Goal: Task Accomplishment & Management: Complete application form

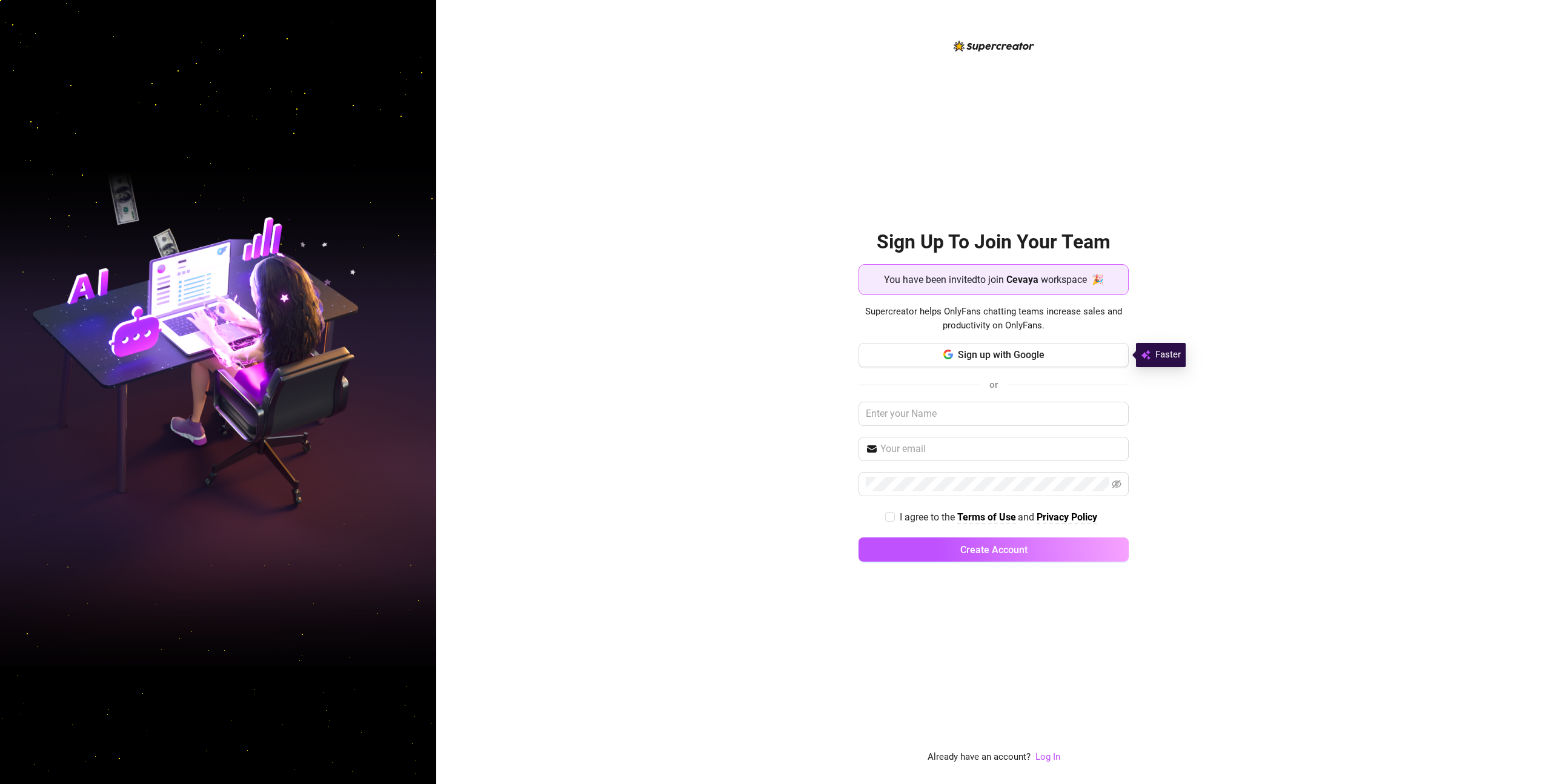
click at [909, 395] on div "Sign up with Google or I agree to the Terms of Use and Privacy Policy Create Ac…" at bounding box center [993, 458] width 270 height 230
click at [901, 405] on input "text" at bounding box center [993, 414] width 270 height 24
type input "Productivity Tools"
type input "p"
click at [954, 452] on input ";client" at bounding box center [1001, 448] width 241 height 15
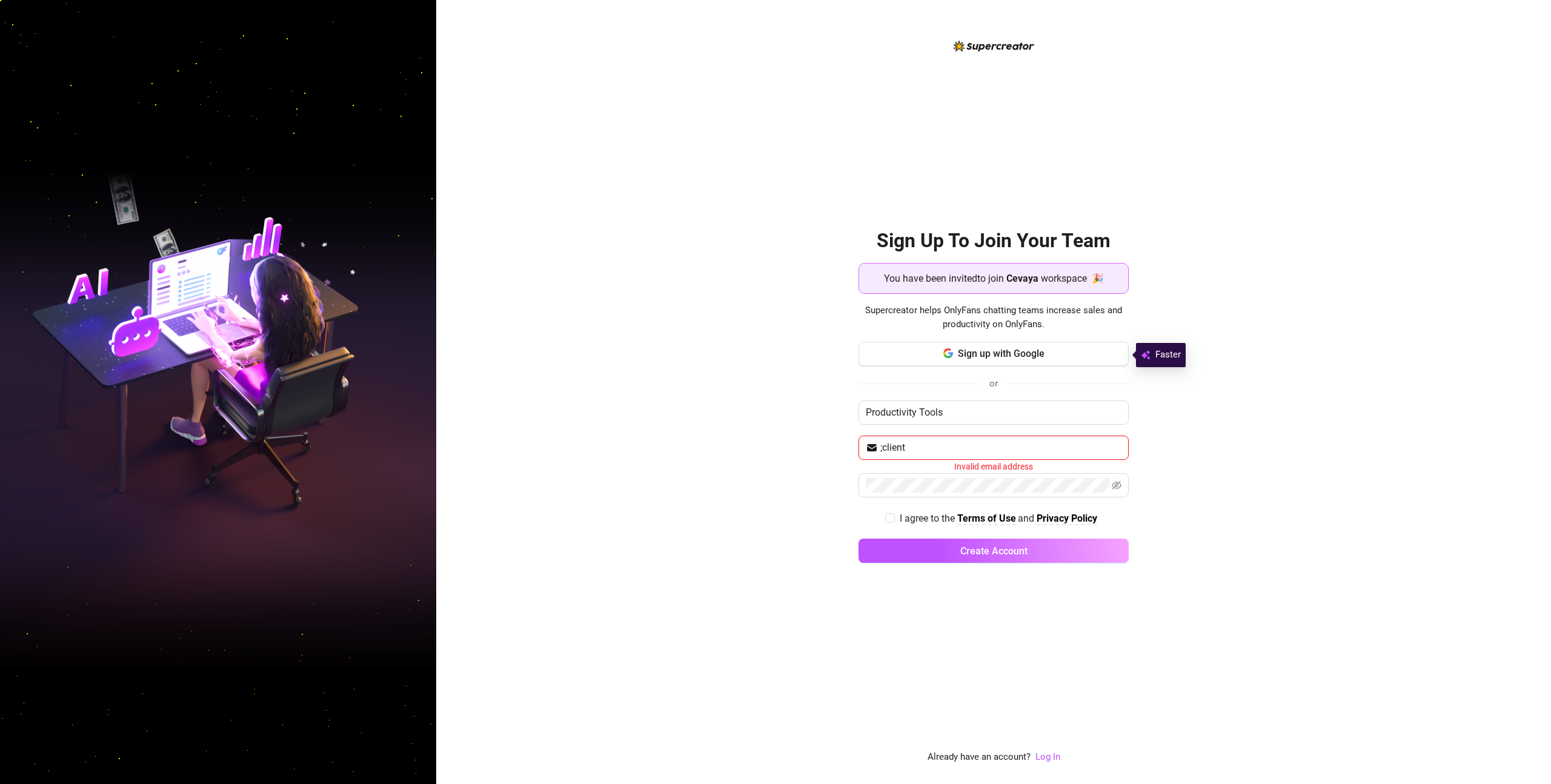
click at [953, 452] on input ";client" at bounding box center [1001, 448] width 241 height 15
type input "[EMAIL_ADDRESS][DOMAIN_NAME]"
click at [840, 466] on div "Sign Up To Join Your Team You have been invited to join Cevaya workspace 🎉 Supe…" at bounding box center [993, 392] width 1115 height 784
click at [908, 516] on span "I agree to the" at bounding box center [929, 517] width 58 height 12
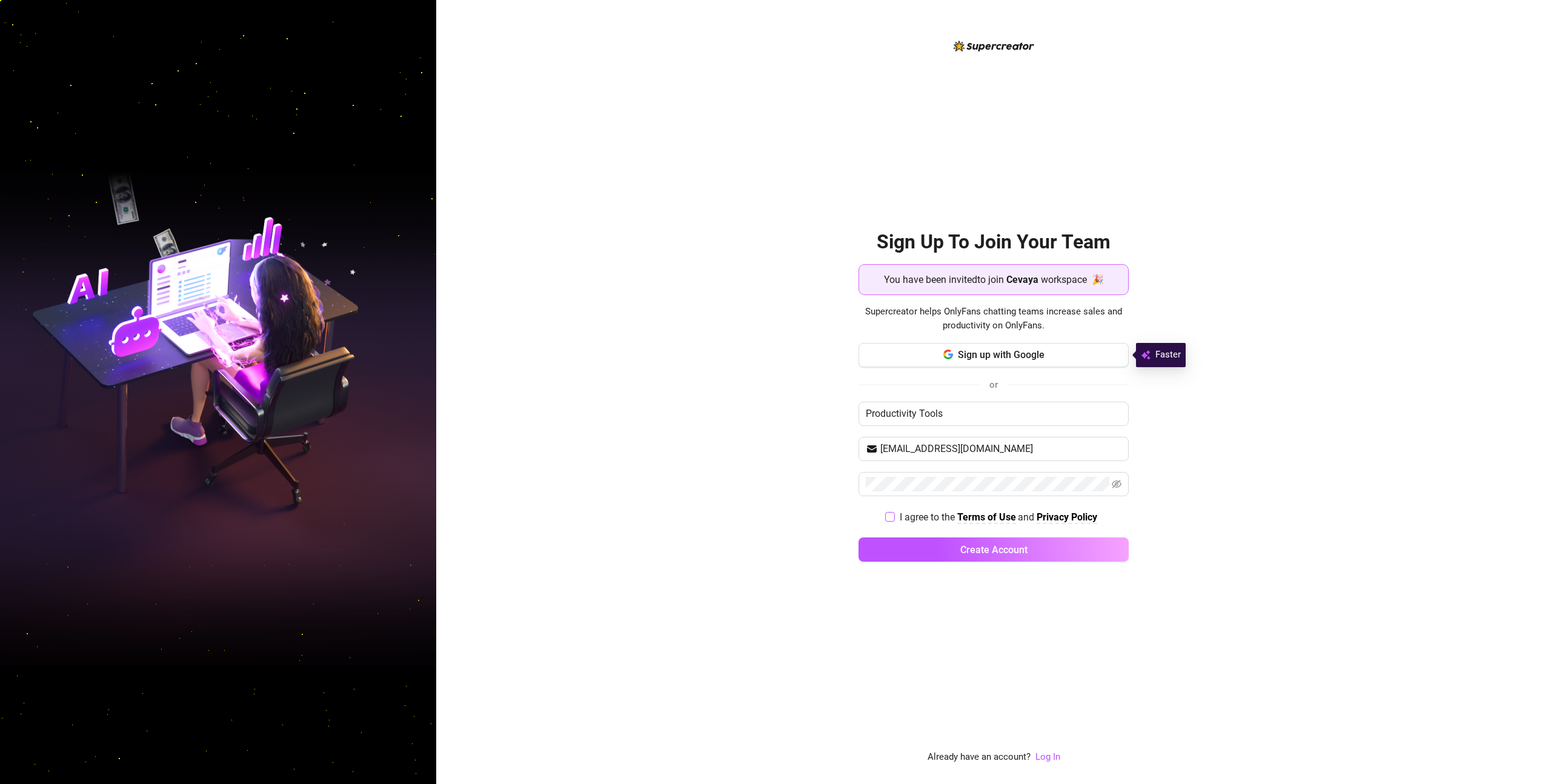
click at [894, 516] on input "I agree to the Terms of Use and Privacy Policy" at bounding box center [889, 516] width 9 height 9
checkbox input "true"
click at [913, 537] on div "Sign up with Google or Productivity Tools [EMAIL_ADDRESS][DOMAIN_NAME] I agree …" at bounding box center [993, 458] width 270 height 230
click at [921, 546] on button "Create Account" at bounding box center [993, 550] width 270 height 24
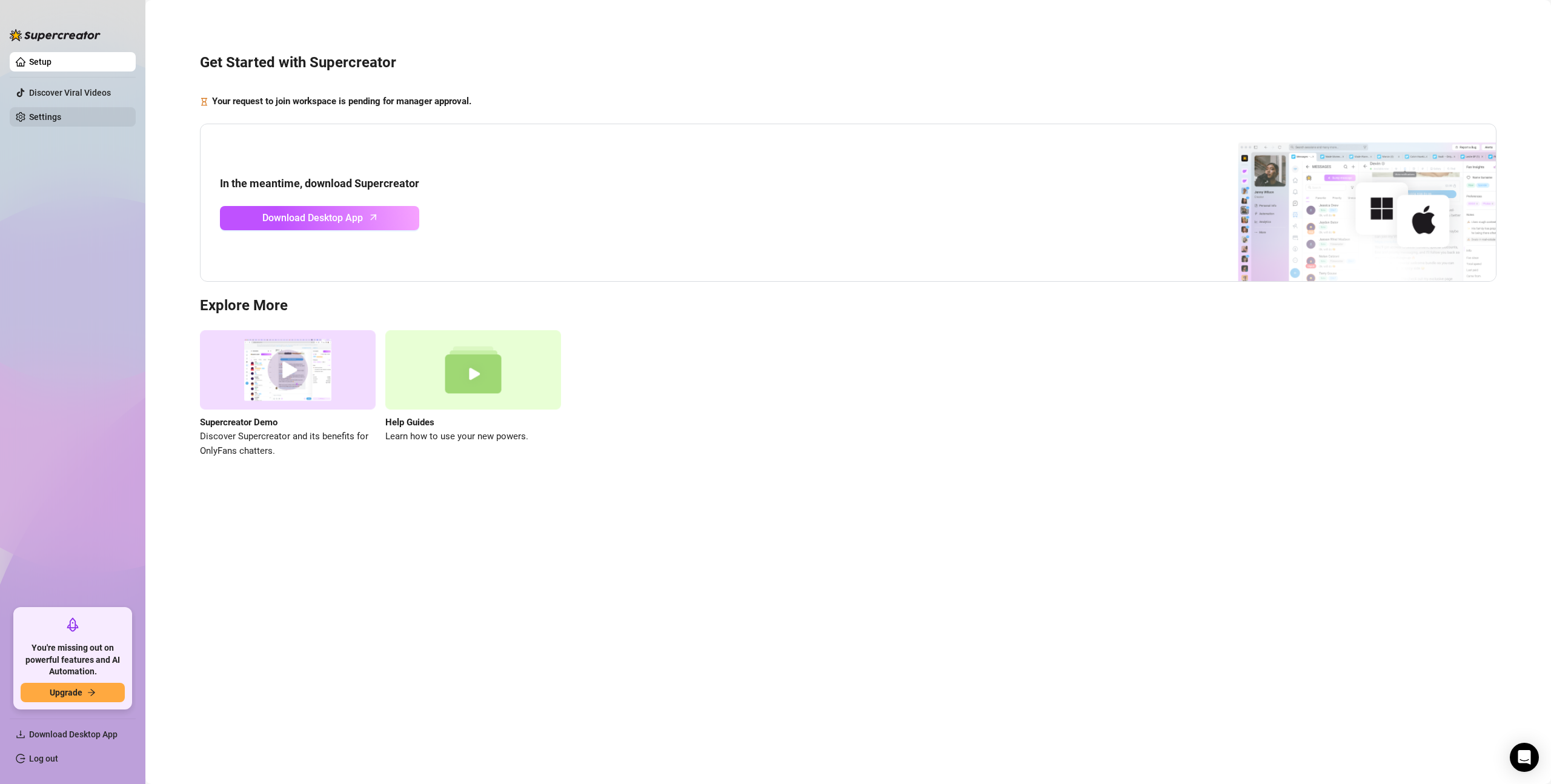
click at [51, 122] on link "Settings" at bounding box center [45, 117] width 32 height 10
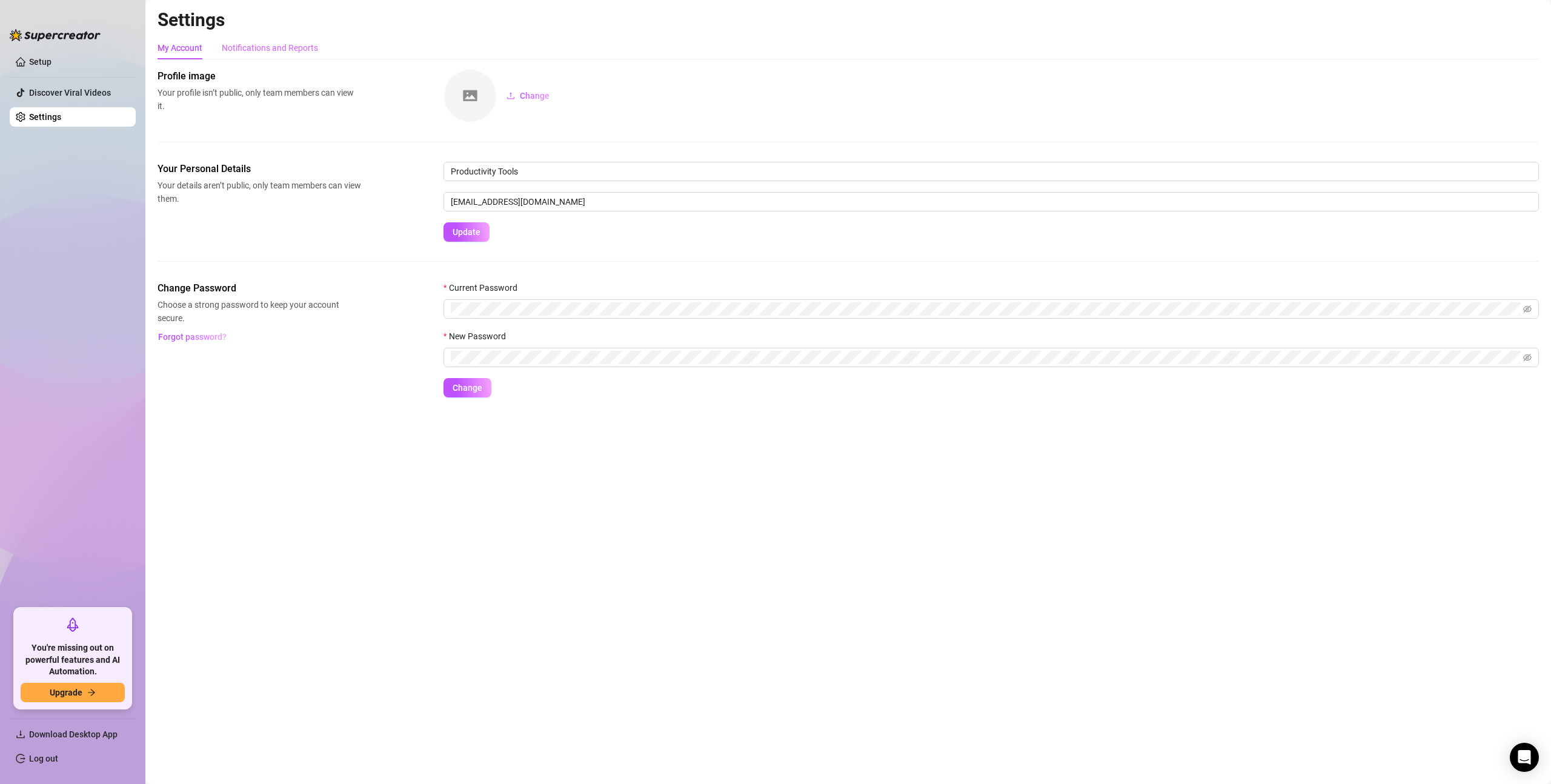
click at [271, 55] on div "Notifications and Reports" at bounding box center [269, 48] width 96 height 23
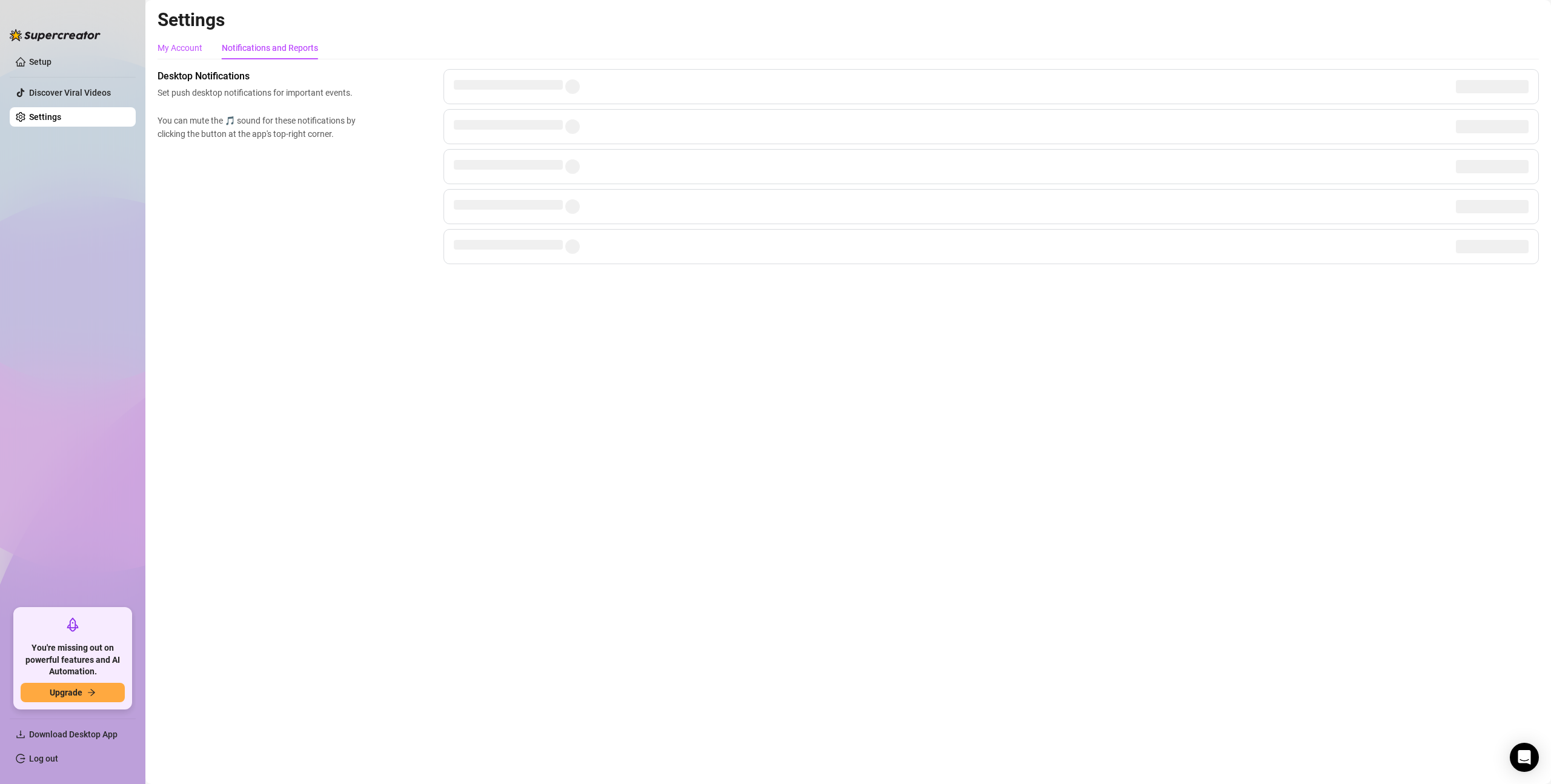
click at [175, 44] on div "My Account" at bounding box center [179, 48] width 45 height 13
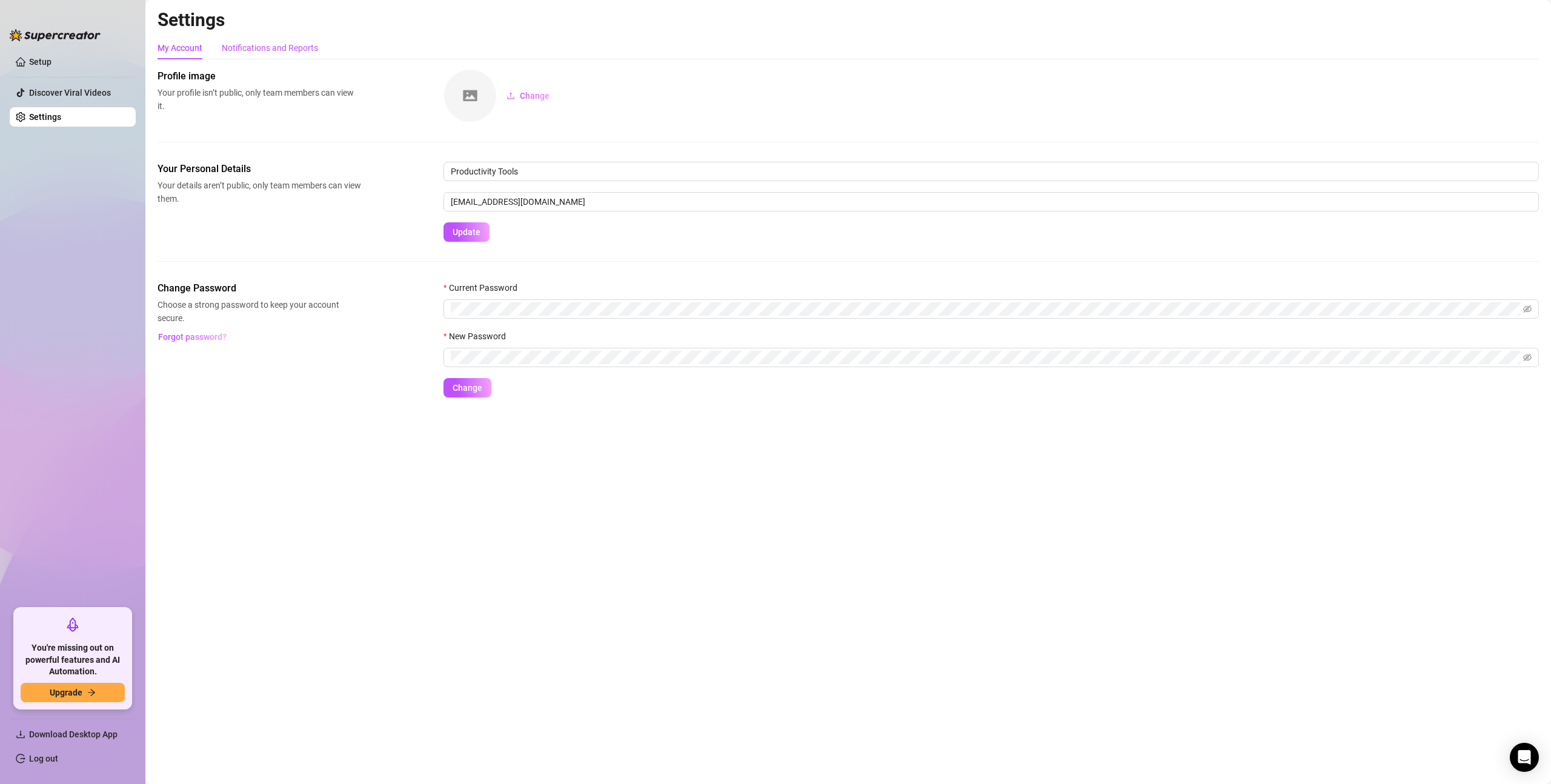
click at [266, 44] on div "Notifications and Reports" at bounding box center [269, 48] width 96 height 13
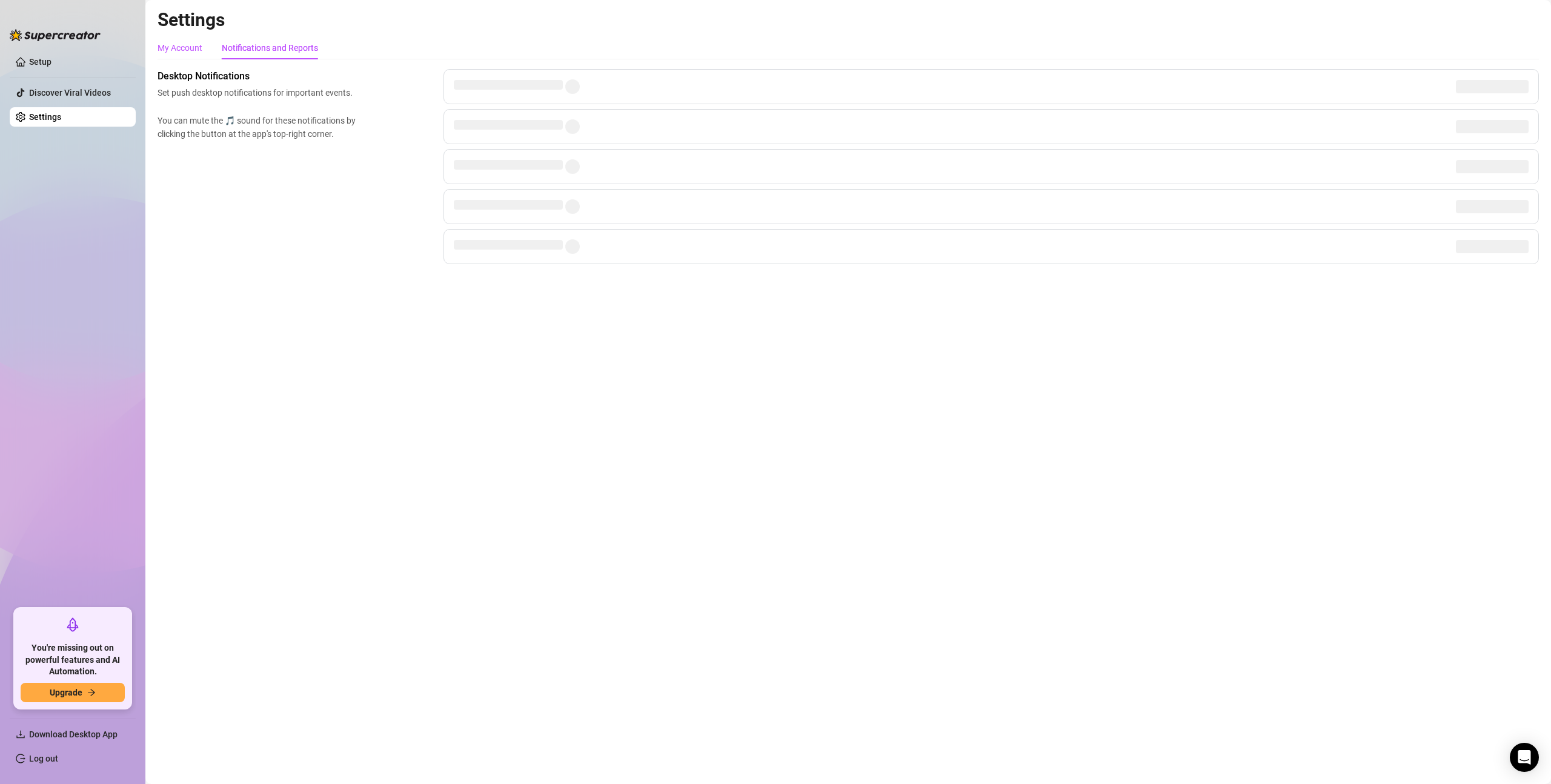
click at [199, 48] on div "My Account" at bounding box center [179, 48] width 45 height 13
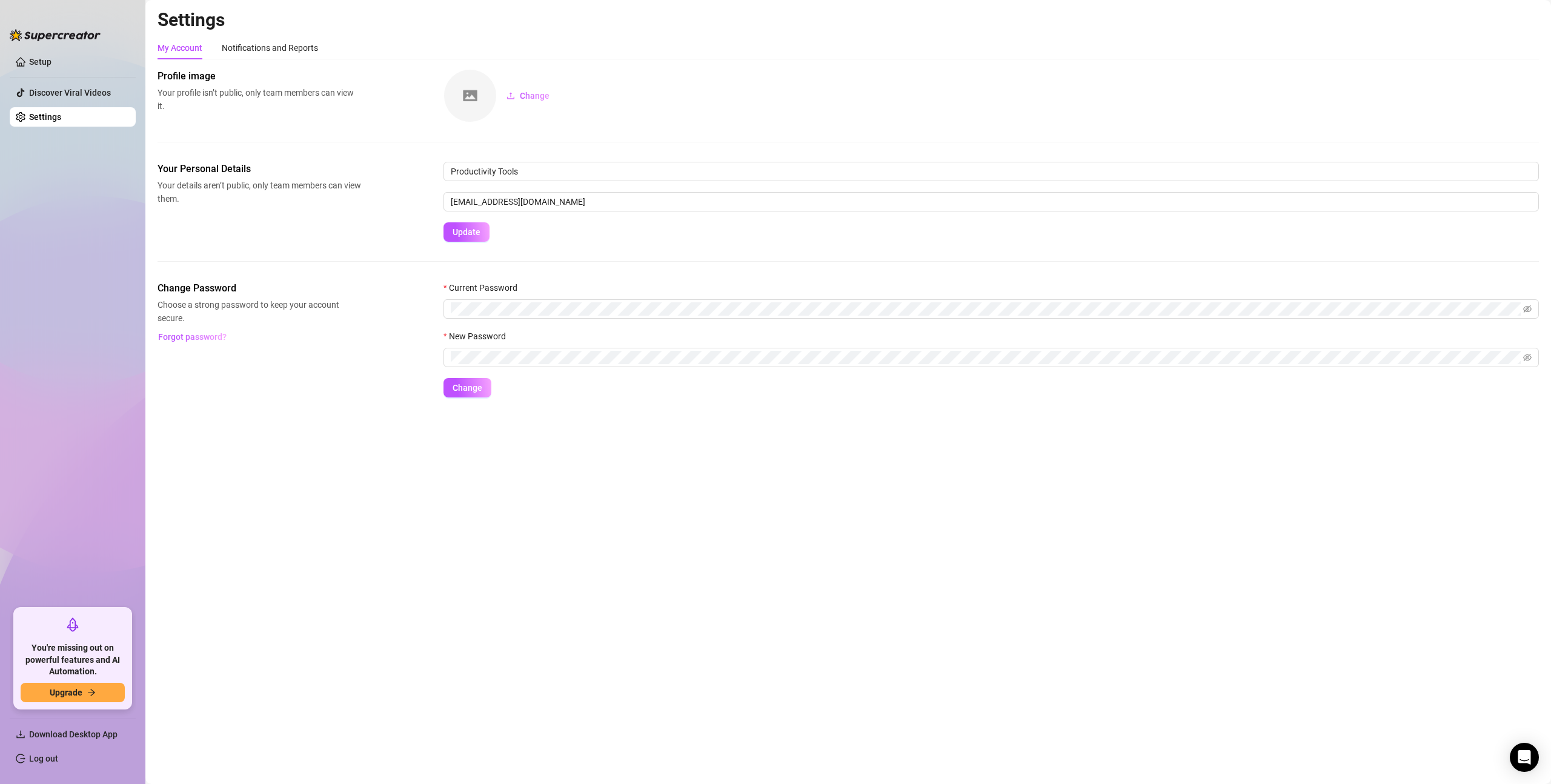
click at [100, 81] on ul "Setup Discover Viral Videos Settings" at bounding box center [73, 325] width 126 height 556
click at [97, 89] on link "Discover Viral Videos" at bounding box center [70, 93] width 82 height 10
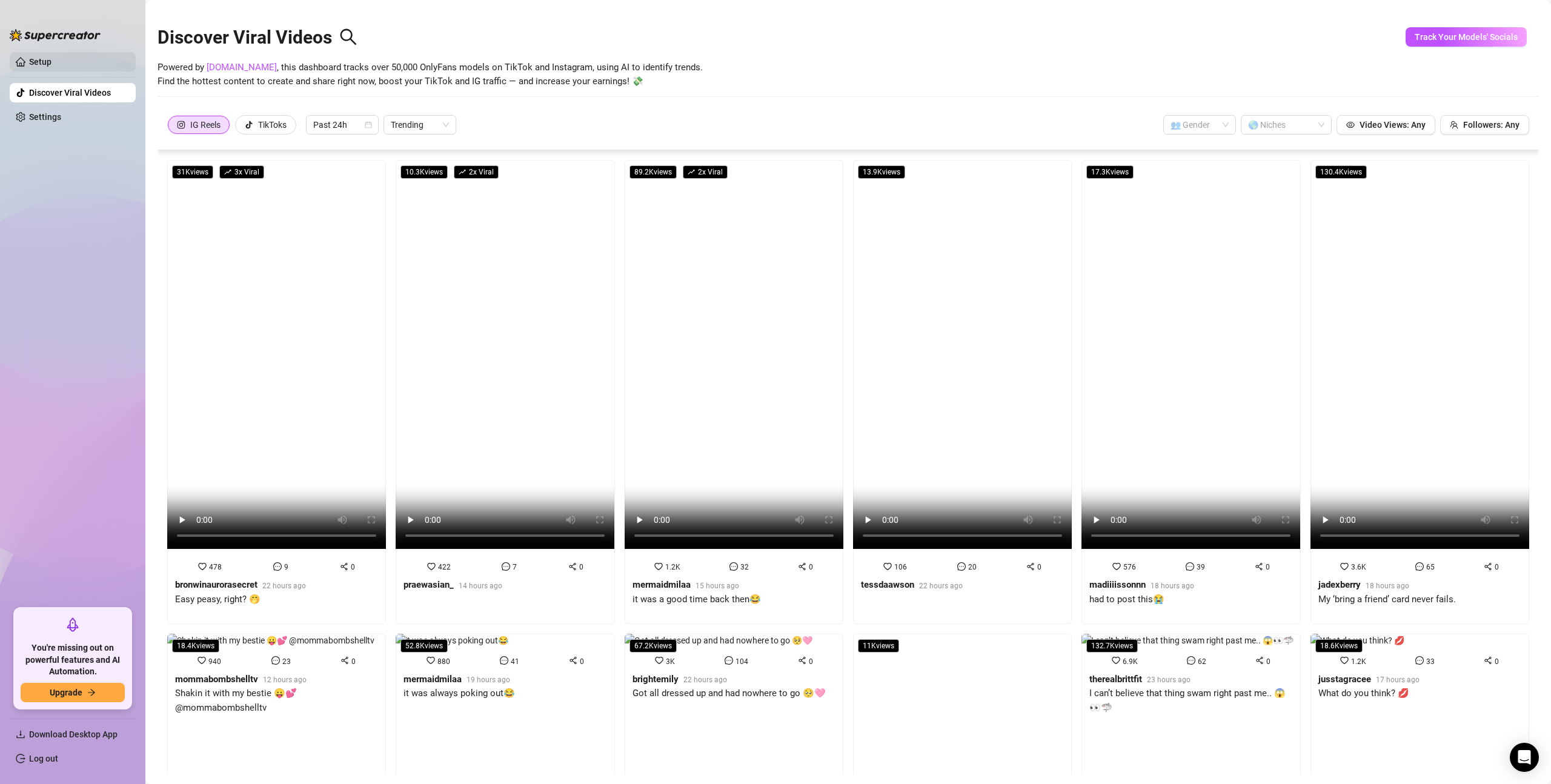
click at [51, 59] on link "Setup" at bounding box center [40, 62] width 23 height 10
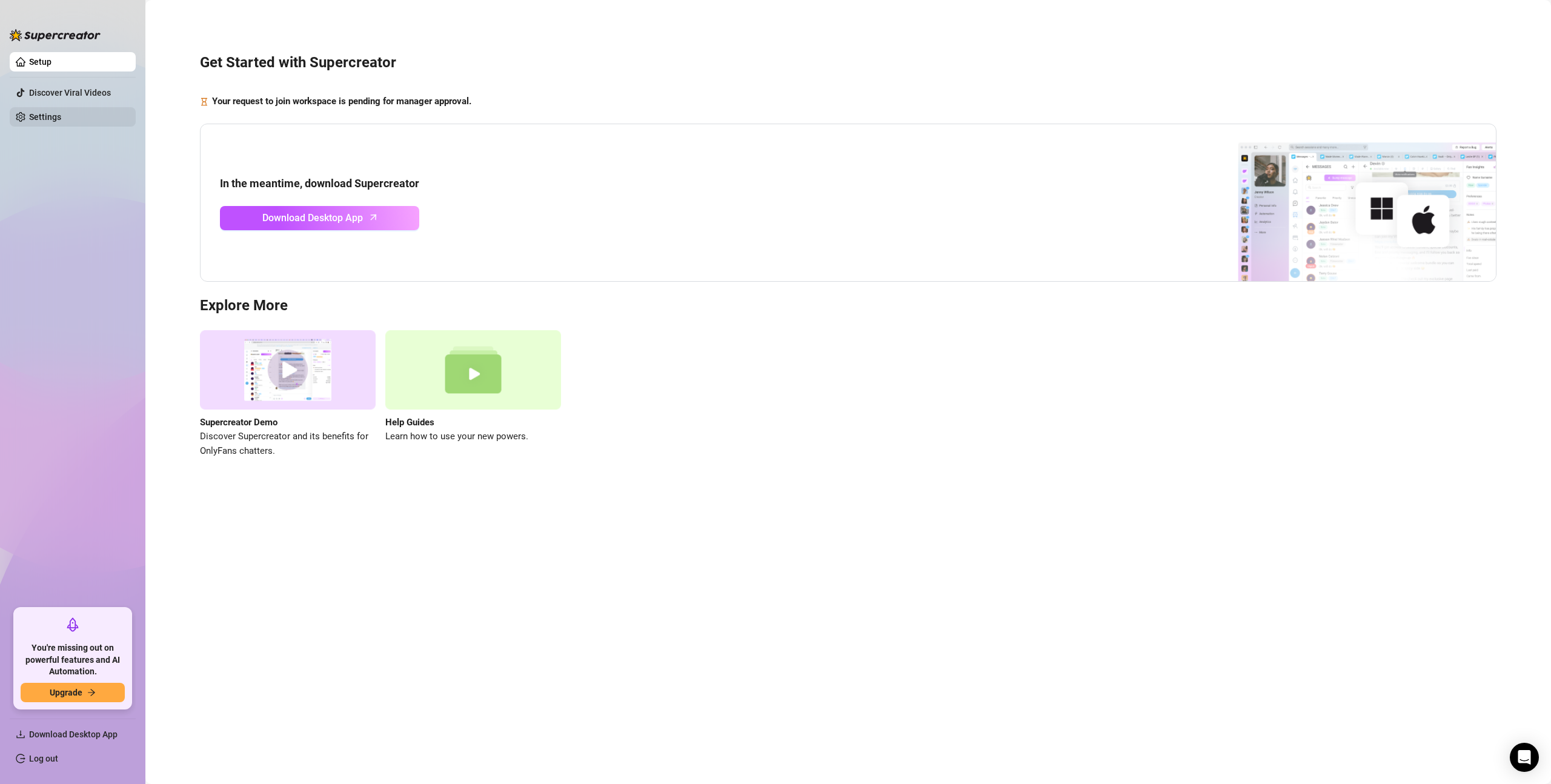
click at [61, 112] on link "Settings" at bounding box center [45, 117] width 32 height 10
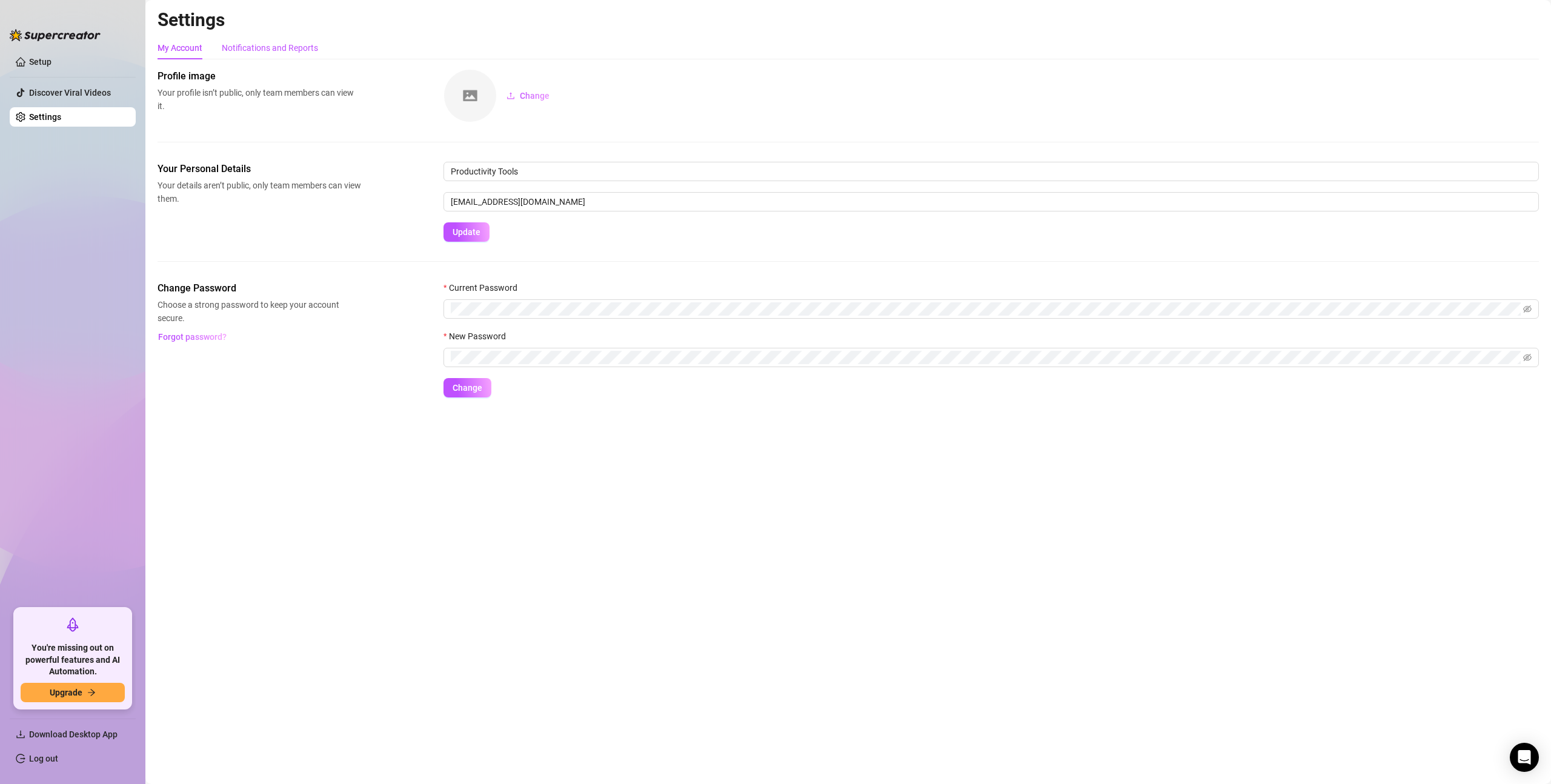
click at [285, 54] on div "Notifications and Reports" at bounding box center [269, 48] width 96 height 23
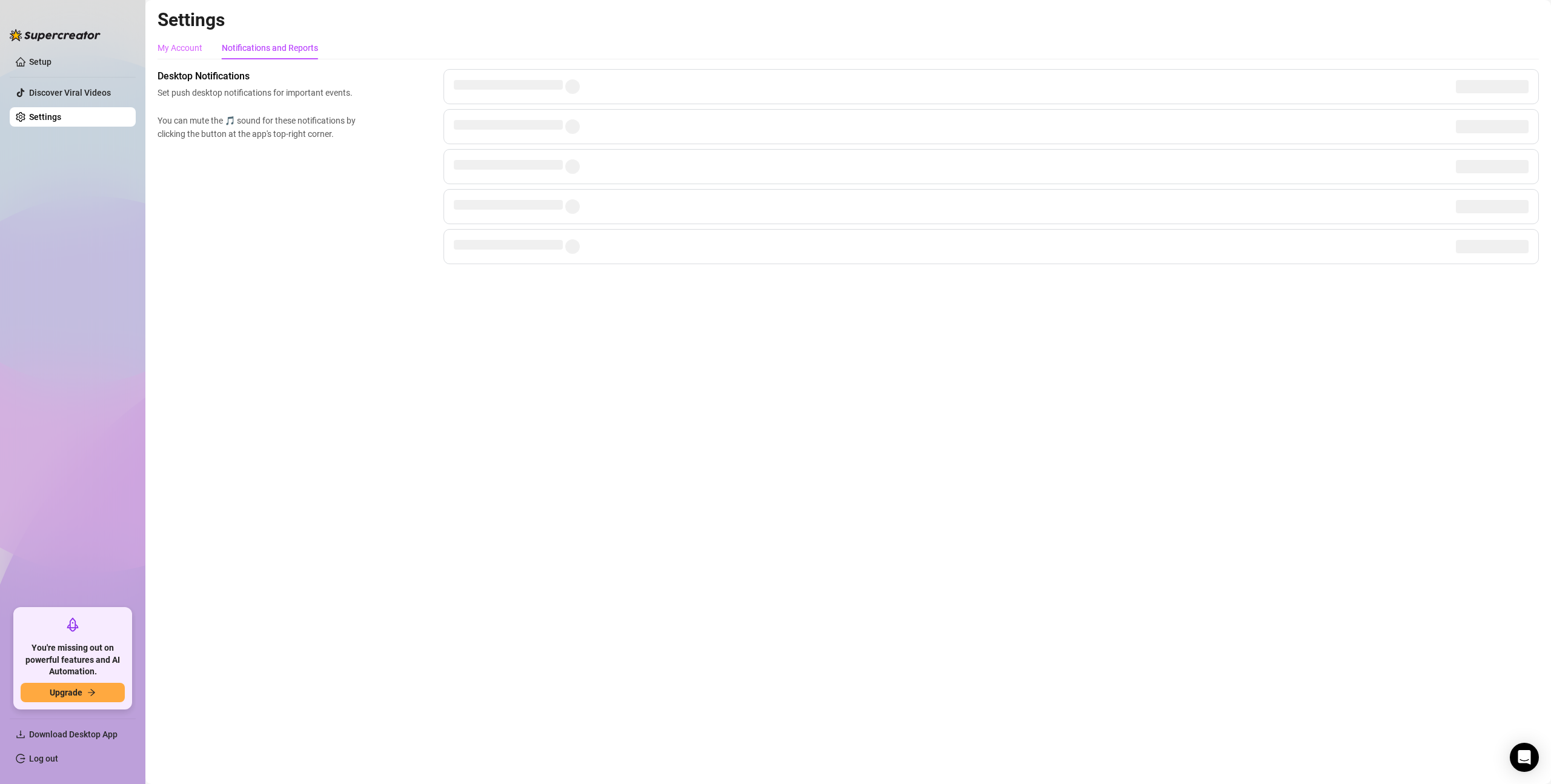
click at [171, 54] on div "My Account" at bounding box center [179, 48] width 45 height 23
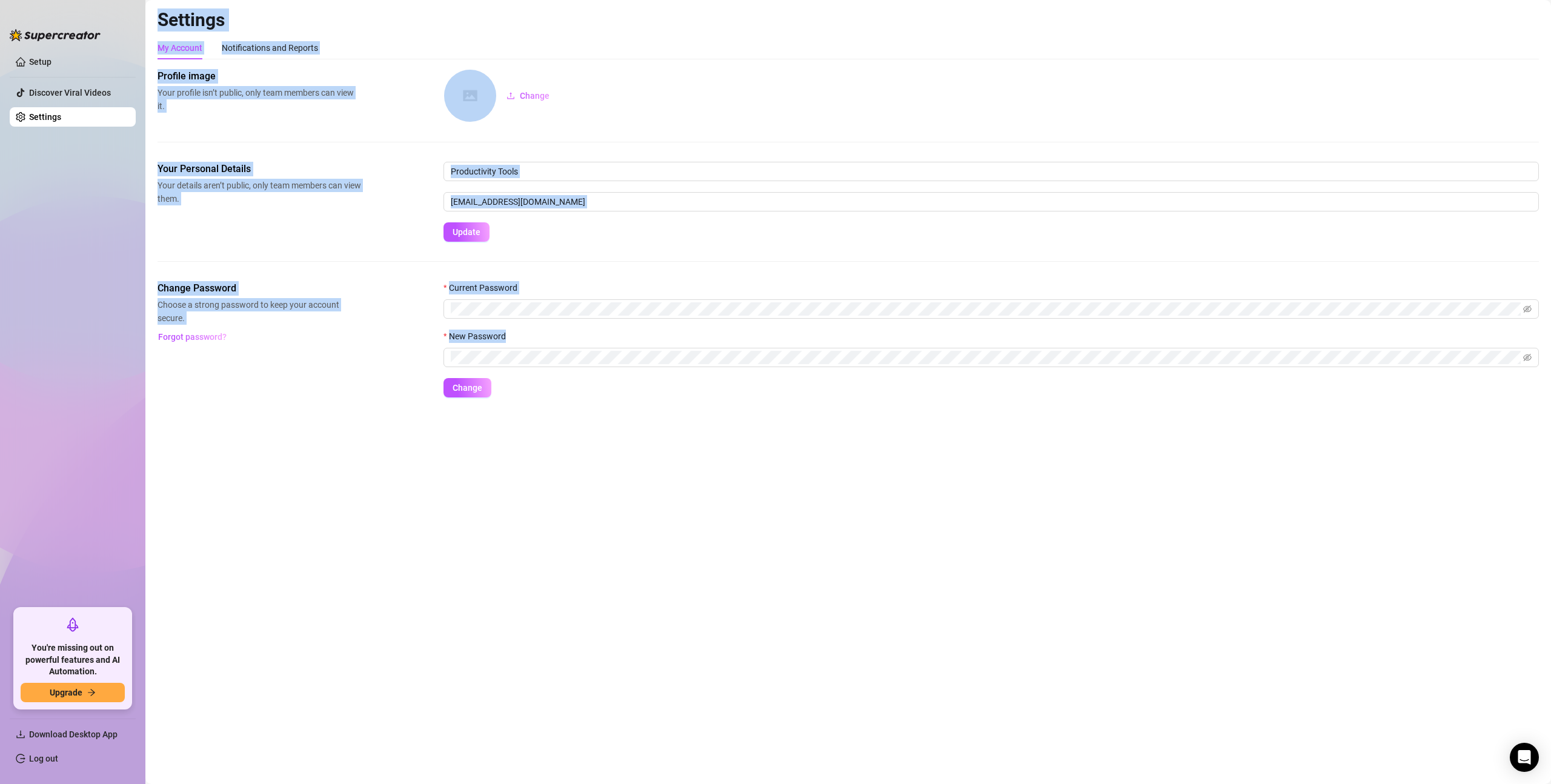
drag, startPoint x: 681, startPoint y: 501, endPoint x: 768, endPoint y: 602, distance: 133.3
click at [768, 602] on main "Settings My Account Notifications and Reports Profile image Your profile isn’t …" at bounding box center [848, 392] width 1405 height 784
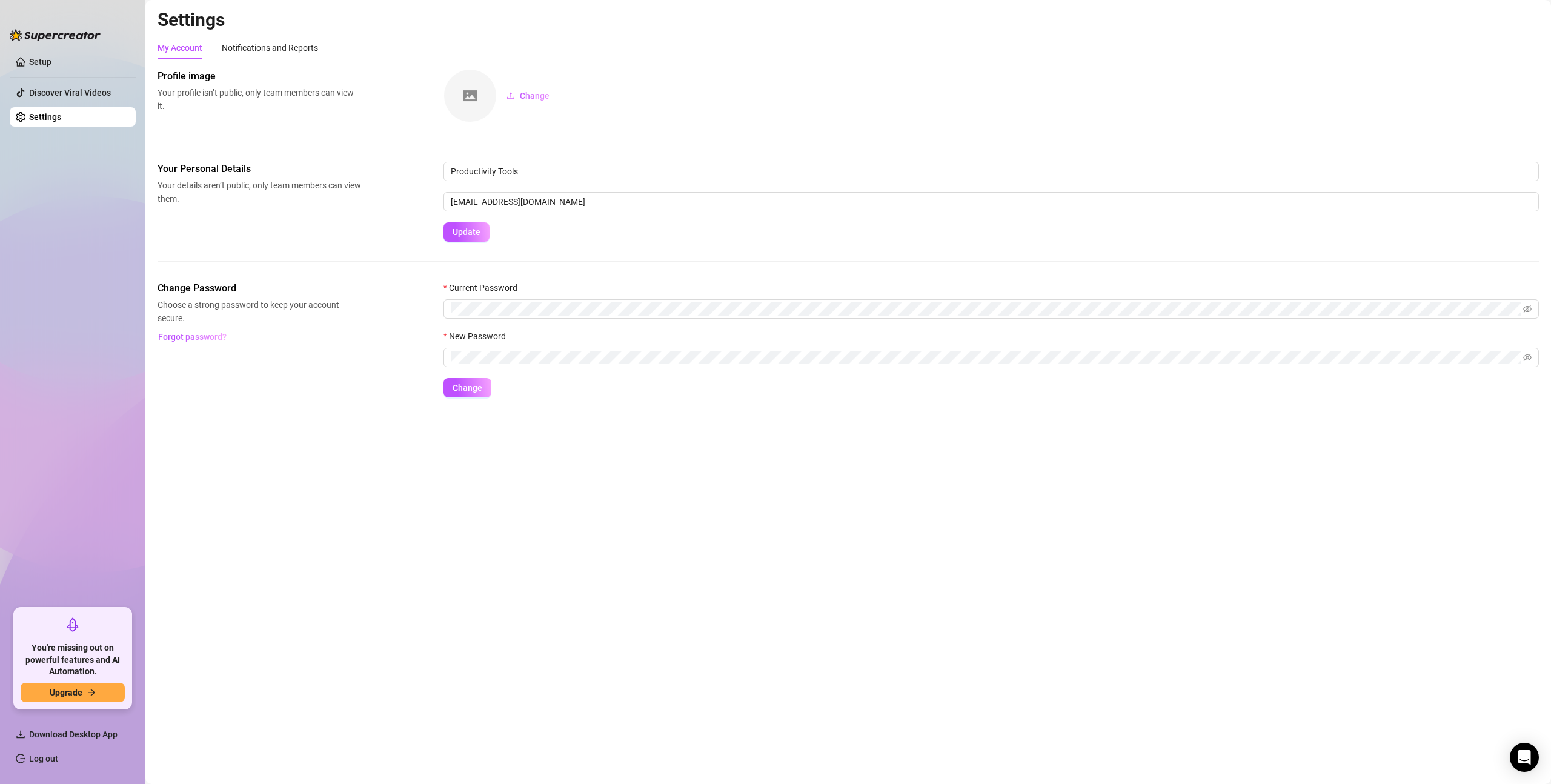
click at [771, 607] on main "Settings My Account Notifications and Reports Profile image Your profile isn’t …" at bounding box center [848, 392] width 1405 height 784
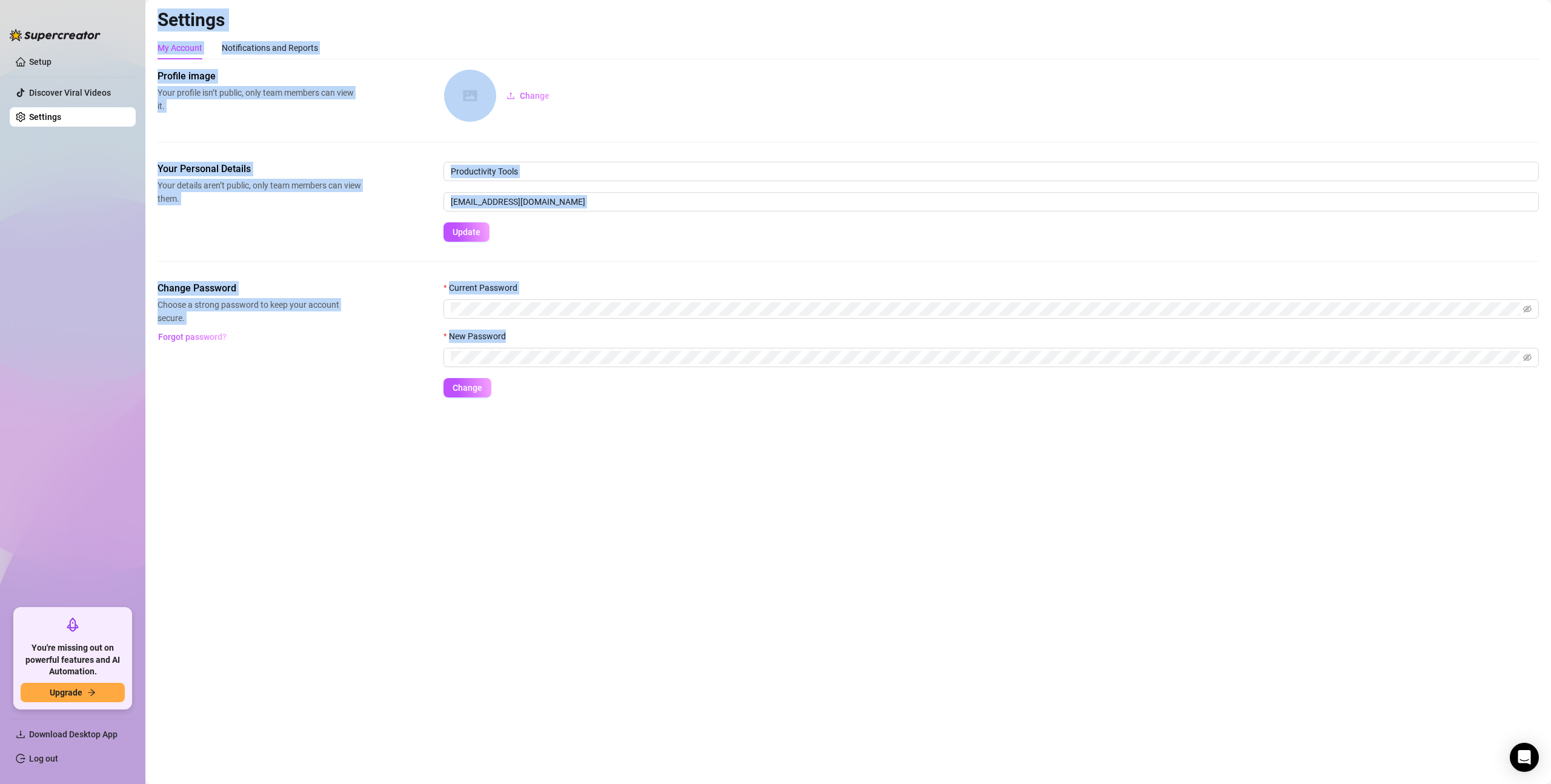
drag, startPoint x: 233, startPoint y: 118, endPoint x: 153, endPoint y: 16, distance: 129.6
click at [153, 16] on main "Settings My Account Notifications and Reports Profile image Your profile isn’t …" at bounding box center [848, 392] width 1405 height 784
drag, startPoint x: 153, startPoint y: 16, endPoint x: 768, endPoint y: 532, distance: 802.8
click at [768, 532] on main "Settings My Account Notifications and Reports Profile image Your profile isn’t …" at bounding box center [848, 392] width 1405 height 784
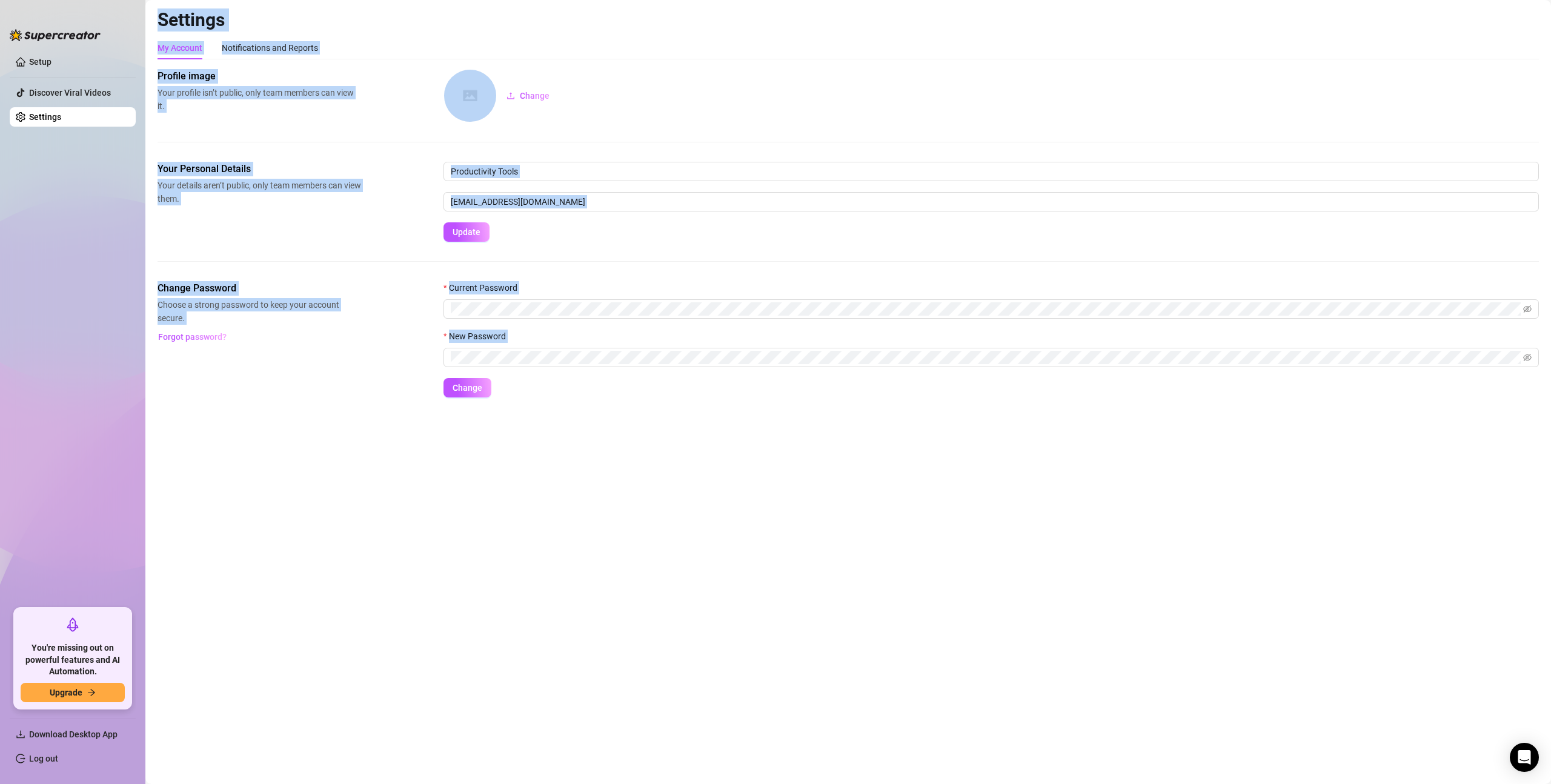
click at [768, 532] on main "Settings My Account Notifications and Reports Profile image Your profile isn’t …" at bounding box center [848, 392] width 1405 height 784
drag, startPoint x: 768, startPoint y: 532, endPoint x: 80, endPoint y: 18, distance: 858.8
click at [80, 18] on div "Setup Discover Viral Videos Settings You're missing out on powerful features an…" at bounding box center [776, 392] width 1551 height 784
click at [65, 9] on aside "Setup Discover Viral Videos Settings You're missing out on powerful features an…" at bounding box center [73, 392] width 146 height 784
drag, startPoint x: 65, startPoint y: 9, endPoint x: 781, endPoint y: 563, distance: 905.3
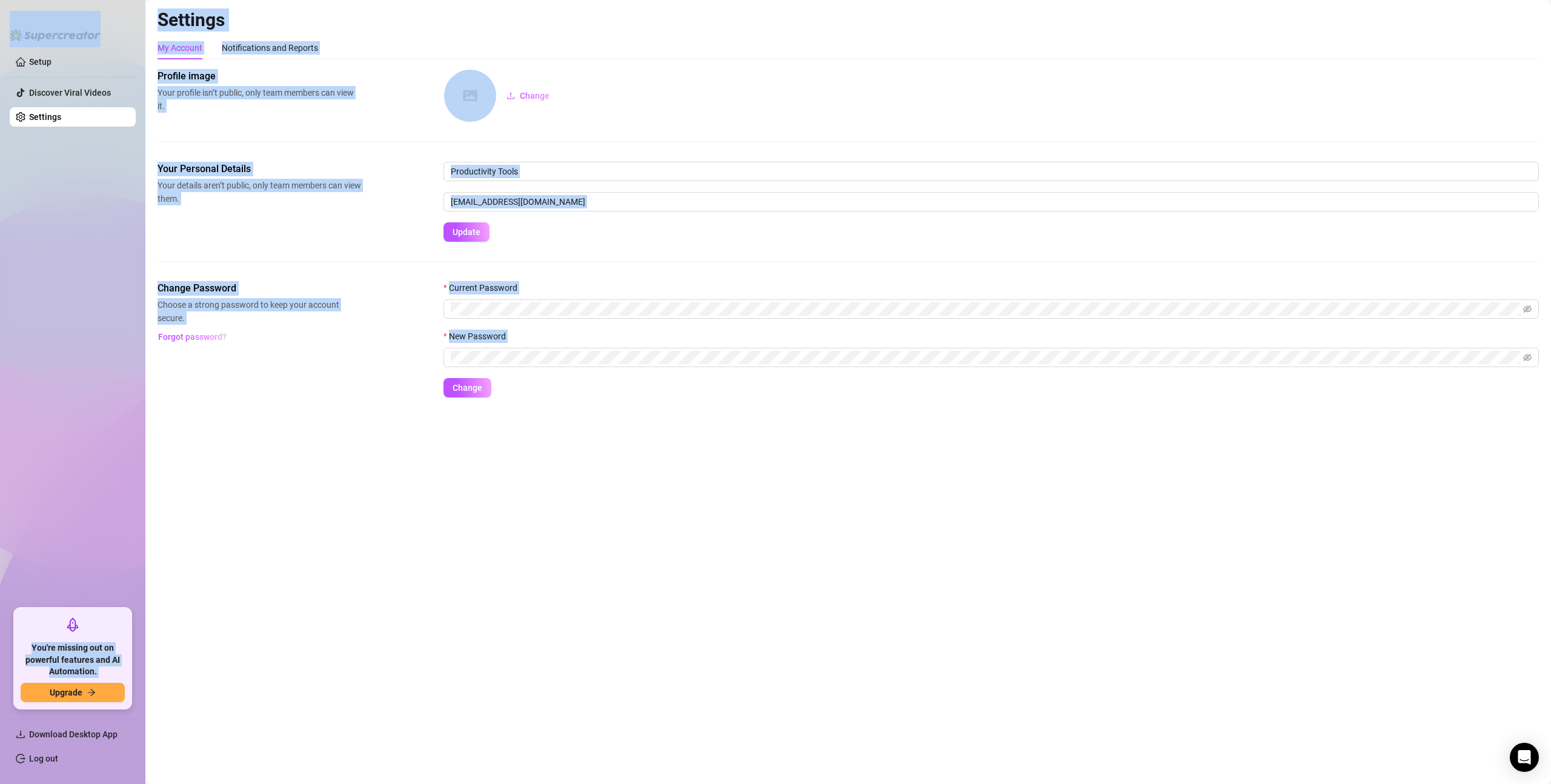
click at [781, 563] on div "Setup Discover Viral Videos Settings You're missing out on powerful features an…" at bounding box center [776, 392] width 1551 height 784
click at [782, 563] on main "Settings My Account Notifications and Reports Profile image Your profile isn’t …" at bounding box center [848, 392] width 1405 height 784
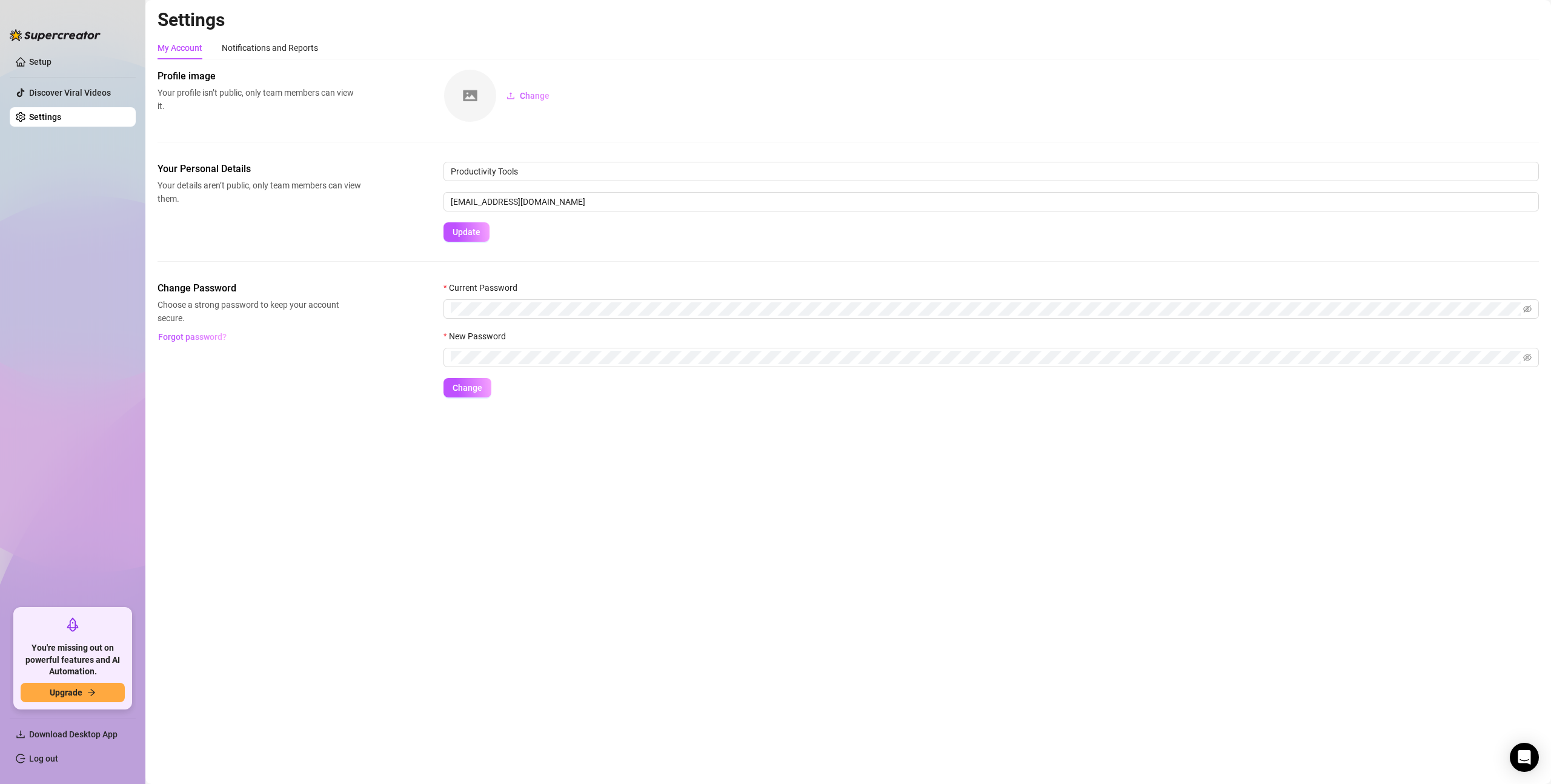
click at [243, 719] on main "Settings My Account Notifications and Reports Profile image Your profile isn’t …" at bounding box center [848, 392] width 1405 height 784
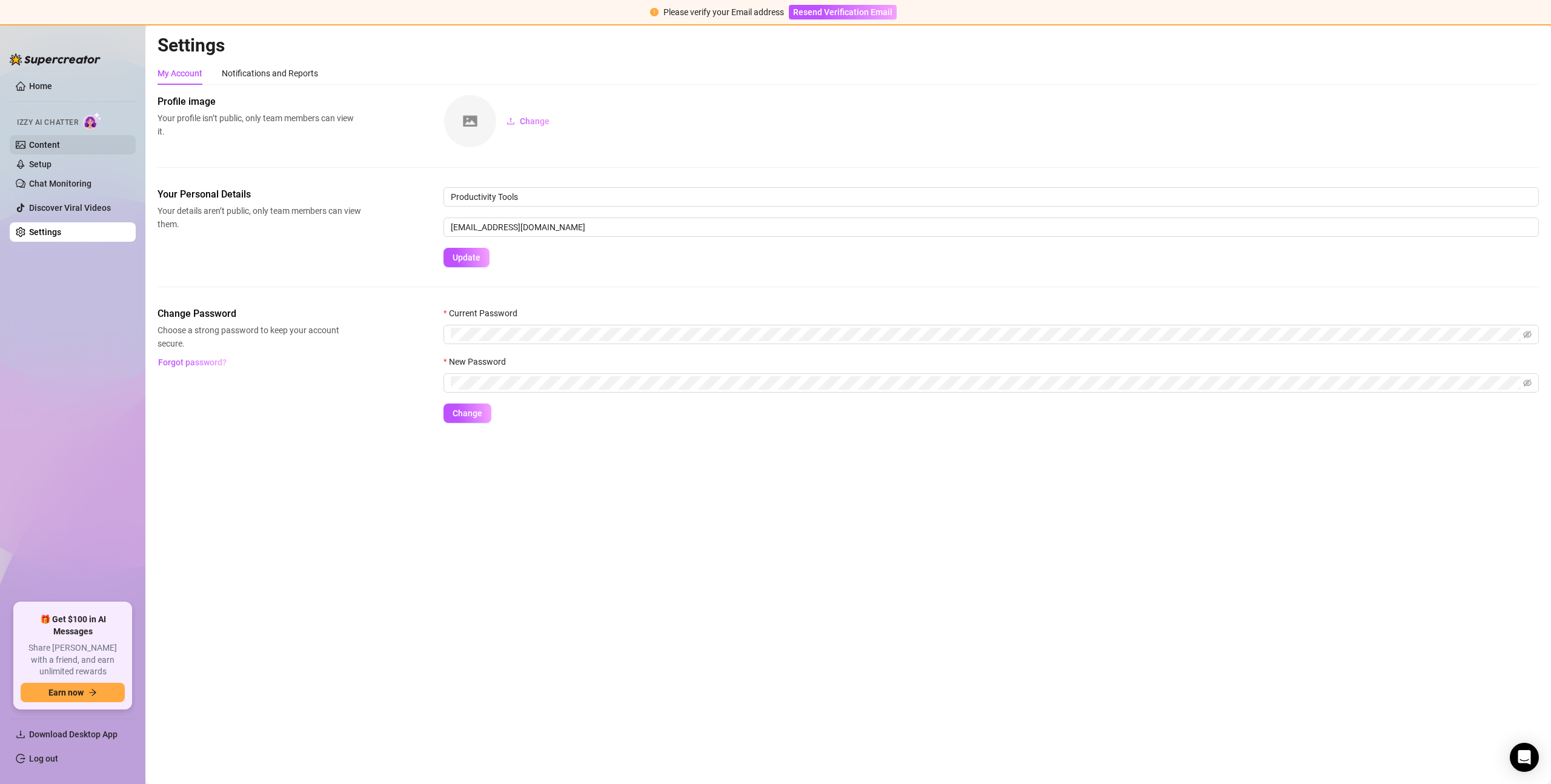
click at [60, 145] on link "Content" at bounding box center [45, 145] width 31 height 10
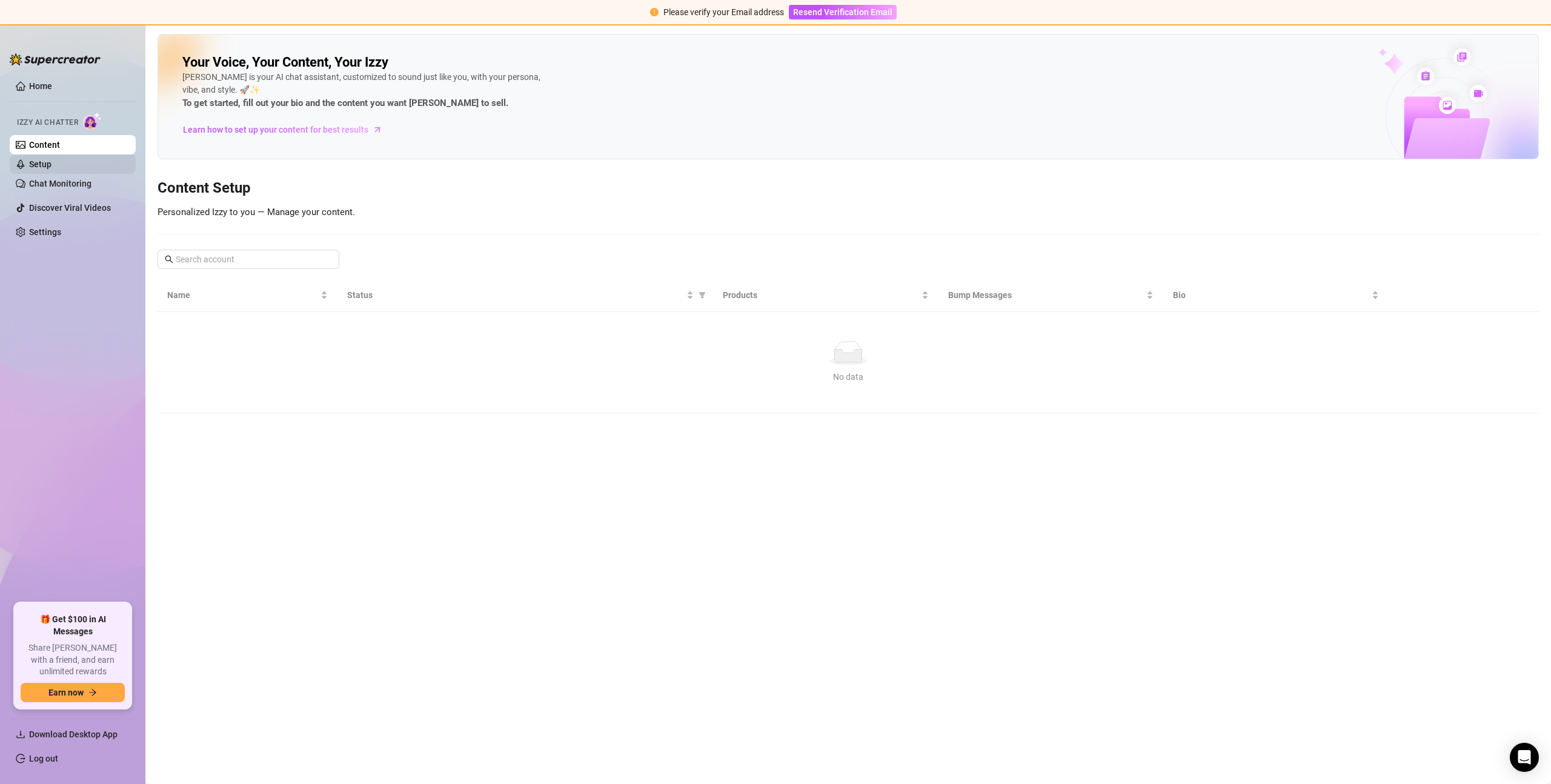
click at [51, 163] on link "Setup" at bounding box center [40, 164] width 23 height 10
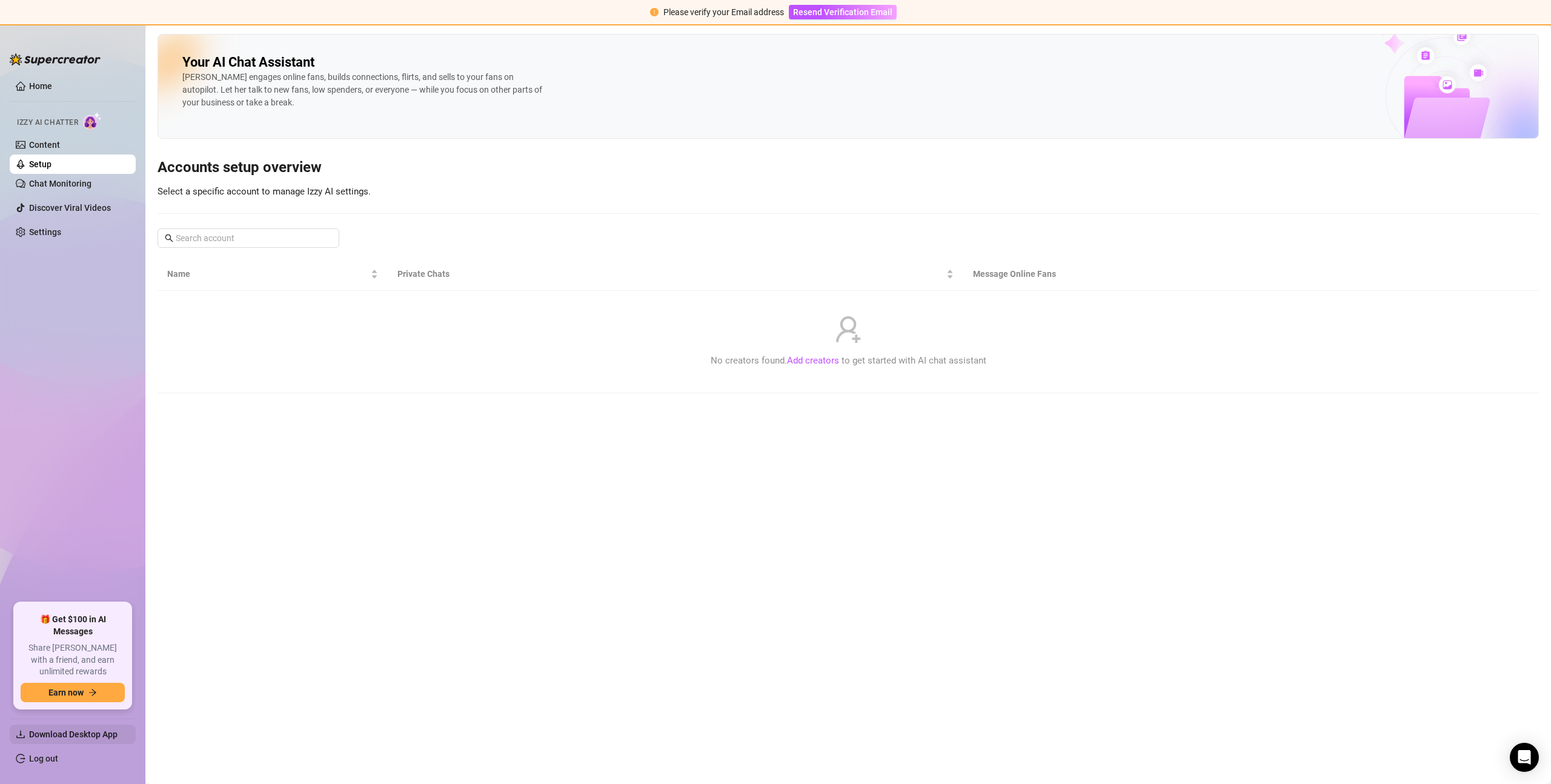
click at [82, 732] on span "Download Desktop App" at bounding box center [73, 734] width 89 height 10
